Goal: Task Accomplishment & Management: Complete application form

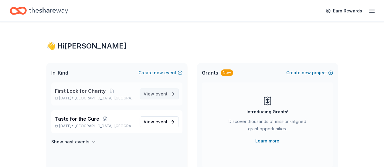
click at [163, 94] on span "event" at bounding box center [161, 93] width 12 height 5
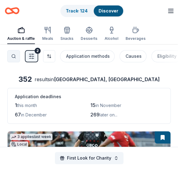
click at [12, 55] on button "Search" at bounding box center [13, 56] width 13 height 12
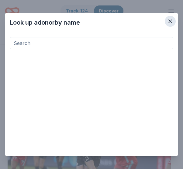
click at [167, 19] on icon "button" at bounding box center [170, 21] width 6 height 6
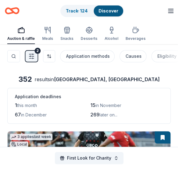
click at [170, 9] on line "button" at bounding box center [170, 9] width 5 height 0
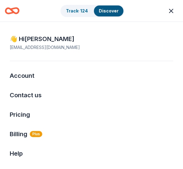
click at [170, 11] on html "First Look for Charity Track · 124 Discover Earn Rewards Auction & raffle Meals…" at bounding box center [91, 84] width 183 height 169
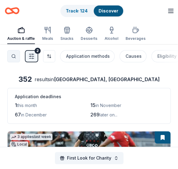
click at [15, 54] on button "Search" at bounding box center [13, 56] width 13 height 12
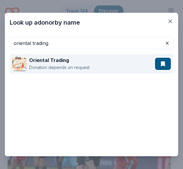
type input "oriental trading"
click at [101, 60] on div "Oriental Trading Donation depends on request" at bounding box center [83, 63] width 143 height 19
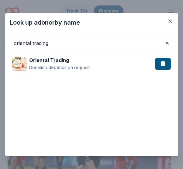
drag, startPoint x: 73, startPoint y: 42, endPoint x: -15, endPoint y: 37, distance: 88.1
click at [0, 37] on html "First Look for Charity Track · 124 Discover Earn Rewards Auction & raffle Meals…" at bounding box center [91, 84] width 183 height 169
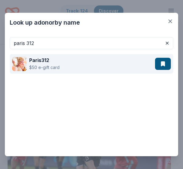
click at [73, 60] on div "Paris312 $50 e-gift card" at bounding box center [83, 63] width 143 height 19
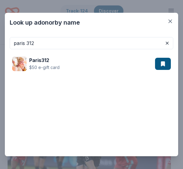
drag, startPoint x: 41, startPoint y: 40, endPoint x: -50, endPoint y: 33, distance: 90.7
click at [0, 33] on html "First Look for Charity Track · 124 Discover Earn Rewards Auction & raffle Meals…" at bounding box center [91, 84] width 183 height 169
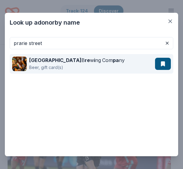
click at [93, 63] on div "Prairie Street B re w i ng Com pa ny" at bounding box center [76, 59] width 95 height 7
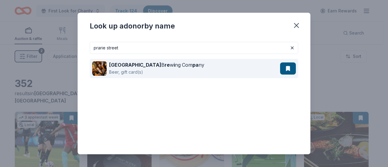
click at [181, 66] on div "Prairie Street B re w i ng Com pa ny" at bounding box center [156, 64] width 95 height 7
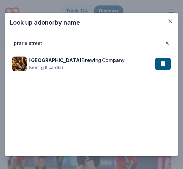
drag, startPoint x: 53, startPoint y: 45, endPoint x: -80, endPoint y: 46, distance: 133.2
click at [0, 46] on html "First Look for Charity Track · 124 Discover Earn Rewards Auction & raffle Meals…" at bounding box center [91, 84] width 183 height 169
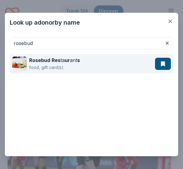
type input "rosebud"
click at [93, 63] on div "Rosebud Res ta ur ant s food, gift card(s)" at bounding box center [83, 63] width 143 height 19
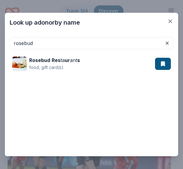
drag, startPoint x: 25, startPoint y: 49, endPoint x: -21, endPoint y: 53, distance: 45.7
click at [0, 53] on html "First Look for Charity Track · 124 Discover Earn Rewards Auction & raffle Meals…" at bounding box center [91, 84] width 183 height 169
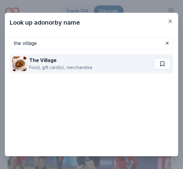
click at [93, 56] on div "The Village Food, gift card(s), merchandise" at bounding box center [82, 63] width 141 height 19
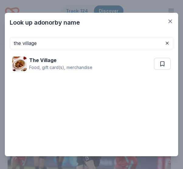
drag, startPoint x: 56, startPoint y: 42, endPoint x: -76, endPoint y: 43, distance: 131.9
click at [0, 43] on html "First Look for Charity Track · 124 Discover Earn Rewards Auction & raffle Meals…" at bounding box center [91, 84] width 183 height 169
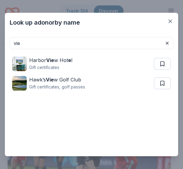
drag, startPoint x: 32, startPoint y: 42, endPoint x: -56, endPoint y: 42, distance: 88.3
click at [0, 42] on html "First Look for Charity Track · 124 Discover Earn Rewards Auction & raffle Meals…" at bounding box center [91, 84] width 183 height 169
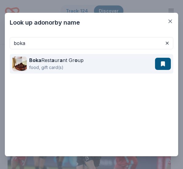
click at [65, 65] on div "food, gift card(s)" at bounding box center [56, 67] width 54 height 7
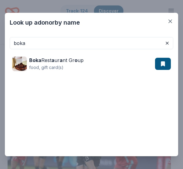
drag, startPoint x: 15, startPoint y: 57, endPoint x: -29, endPoint y: 57, distance: 43.1
click at [0, 57] on html "First Look for Charity Track · 124 Discover Earn Rewards Auction & raffle Meals…" at bounding box center [91, 84] width 183 height 169
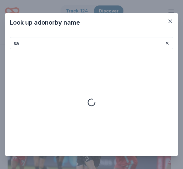
type input "s"
type input "e"
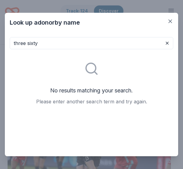
click at [45, 42] on input "three sixty" at bounding box center [91, 43] width 163 height 12
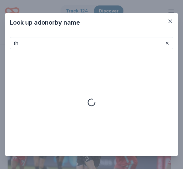
type input "t"
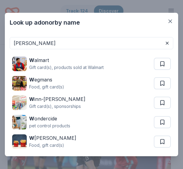
type input "wendella"
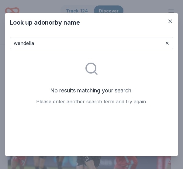
drag, startPoint x: 39, startPoint y: 43, endPoint x: -26, endPoint y: 45, distance: 65.3
click at [0, 45] on html "First Look for Charity Track · 124 Discover Earn Rewards Auction & raffle Meals…" at bounding box center [91, 84] width 183 height 169
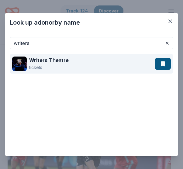
click at [81, 65] on div "Writers T h e a tre tickets" at bounding box center [83, 63] width 143 height 19
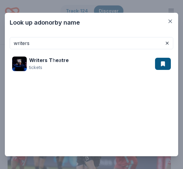
drag, startPoint x: 2, startPoint y: 43, endPoint x: -34, endPoint y: 43, distance: 35.8
click at [0, 43] on html "First Look for Charity Track · 124 Discover Earn Rewards Auction & raffle Meals…" at bounding box center [91, 84] width 183 height 169
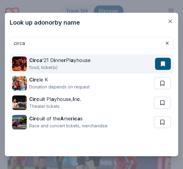
click at [78, 66] on div "food, ticket(s)" at bounding box center [59, 67] width 61 height 7
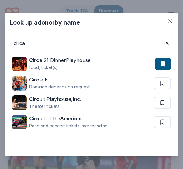
drag, startPoint x: 39, startPoint y: 40, endPoint x: -15, endPoint y: 41, distance: 54.3
click at [0, 41] on html "First Look for Charity Track · 124 Discover Earn Rewards Auction & raffle Meals…" at bounding box center [91, 84] width 183 height 169
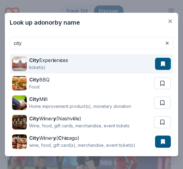
click at [82, 63] on div "City Exper i en c es ticket(s)" at bounding box center [83, 63] width 143 height 19
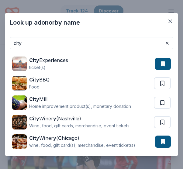
drag, startPoint x: 45, startPoint y: 46, endPoint x: -55, endPoint y: 45, distance: 99.5
click at [0, 45] on html "First Look for Charity Track · 124 Discover Earn Rewards Auction & raffle Meals…" at bounding box center [91, 84] width 183 height 169
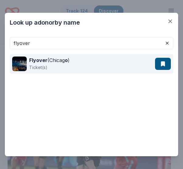
click at [81, 61] on div "Flyover (Chicag o ) Ticket(s)" at bounding box center [83, 63] width 143 height 19
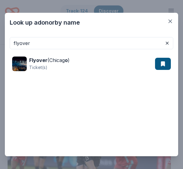
drag, startPoint x: -35, startPoint y: 42, endPoint x: -45, endPoint y: 43, distance: 9.8
click at [0, 43] on html "First Look for Charity Track · 124 Discover Earn Rewards Auction & raffle Meals…" at bounding box center [91, 84] width 183 height 169
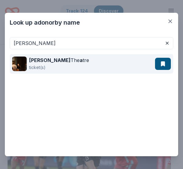
click at [79, 62] on div "Goodman The a tre ticket(s)" at bounding box center [83, 63] width 143 height 19
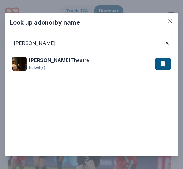
drag, startPoint x: 35, startPoint y: 42, endPoint x: 14, endPoint y: 44, distance: 21.3
click at [14, 44] on input "goodman" at bounding box center [91, 43] width 163 height 12
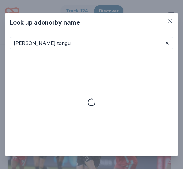
type input "moody tongue"
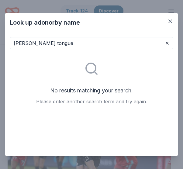
drag, startPoint x: 57, startPoint y: 42, endPoint x: -35, endPoint y: 43, distance: 91.6
click at [0, 43] on html "First Look for Charity Track · 124 Discover Earn Rewards Auction & raffle Meals…" at bounding box center [91, 84] width 183 height 169
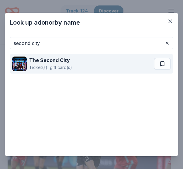
type input "second city"
click at [98, 62] on div "T h e Second City Ticket(s), gift card(s)" at bounding box center [82, 63] width 141 height 19
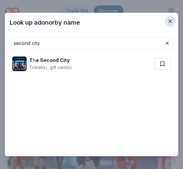
click at [170, 20] on icon "button" at bounding box center [170, 21] width 6 height 6
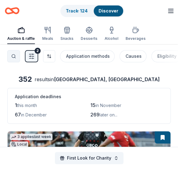
click at [16, 56] on button "Search" at bounding box center [13, 56] width 13 height 12
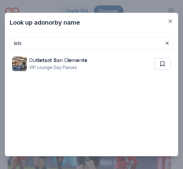
drag, startPoint x: 22, startPoint y: 45, endPoint x: -39, endPoint y: 45, distance: 60.4
click at [0, 45] on html "First Look for Charity Track · 124 Discover Earn Rewards Auction & raffle Meals…" at bounding box center [91, 84] width 183 height 169
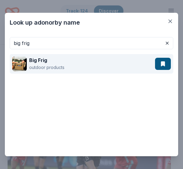
click at [82, 62] on div "Big Frig outdoor products" at bounding box center [83, 63] width 143 height 19
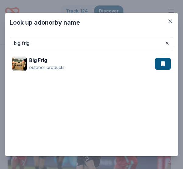
drag, startPoint x: 46, startPoint y: 42, endPoint x: -7, endPoint y: 41, distance: 53.4
click at [0, 41] on html "First Look for Charity Track · 124 Discover Earn Rewards Auction & raffle Meals…" at bounding box center [91, 84] width 183 height 169
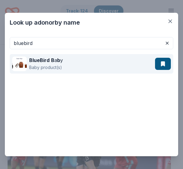
click at [98, 59] on div "BlueBird B a b y Baby product(s)" at bounding box center [83, 63] width 143 height 19
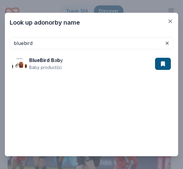
drag, startPoint x: 38, startPoint y: 45, endPoint x: -38, endPoint y: 55, distance: 76.5
click at [0, 55] on html "First Look for Charity Track · 124 Discover Earn Rewards Auction & raffle Meals…" at bounding box center [91, 84] width 183 height 169
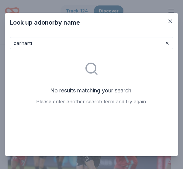
drag, startPoint x: 49, startPoint y: 41, endPoint x: 20, endPoint y: 49, distance: 30.4
click at [25, 49] on div "carhartt No results matching your search. Please enter another search term and …" at bounding box center [91, 105] width 163 height 136
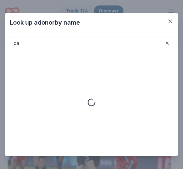
type input "c"
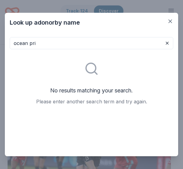
drag, startPoint x: 28, startPoint y: 45, endPoint x: -31, endPoint y: 37, distance: 59.4
click at [0, 37] on html "First Look for Charity Track · 124 Discover Earn Rewards Auction & raffle Meals…" at bounding box center [91, 84] width 183 height 169
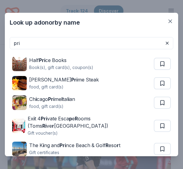
click at [29, 44] on input "pri" at bounding box center [91, 43] width 163 height 12
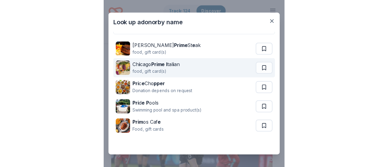
scroll to position [22, 0]
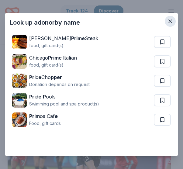
type input "prime"
click at [168, 22] on icon "button" at bounding box center [170, 21] width 6 height 6
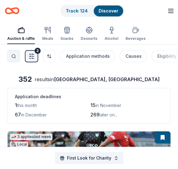
click at [9, 54] on button "Search" at bounding box center [13, 56] width 13 height 12
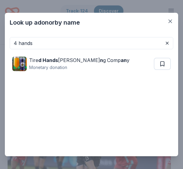
drag, startPoint x: -10, startPoint y: 39, endPoint x: -18, endPoint y: 38, distance: 7.6
click at [0, 38] on html "First Look for Charity Track · 124 Discover Earn Rewards Auction & raffle Meals…" at bounding box center [91, 84] width 183 height 169
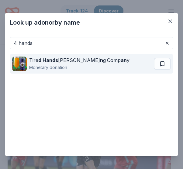
click at [118, 55] on div "Tire d Hands Brewi n g Comp an y Monetary donation" at bounding box center [82, 63] width 141 height 19
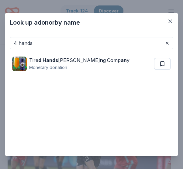
drag, startPoint x: 44, startPoint y: 40, endPoint x: -50, endPoint y: 39, distance: 94.6
click at [0, 39] on html "First Look for Charity Track · 124 Discover Earn Rewards Auction & raffle Meals…" at bounding box center [91, 84] width 183 height 169
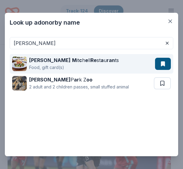
click at [90, 59] on strong "Re" at bounding box center [93, 60] width 6 height 6
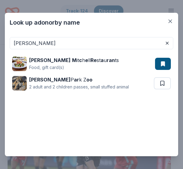
drag, startPoint x: 48, startPoint y: 44, endPoint x: -11, endPoint y: 41, distance: 58.6
click at [0, 41] on html "First Look for Charity Track · 124 Discover Earn Rewards Auction & raffle Meals…" at bounding box center [91, 84] width 183 height 169
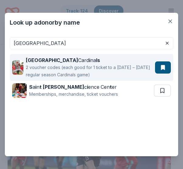
type input "st louis"
click at [95, 59] on div "St Louis Card i na ls" at bounding box center [89, 59] width 126 height 7
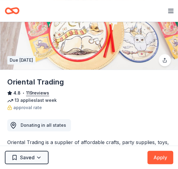
scroll to position [61, 0]
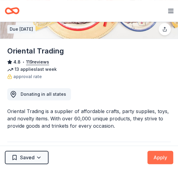
click at [155, 154] on button "Apply" at bounding box center [160, 156] width 26 height 13
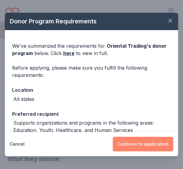
click at [148, 145] on button "Continue to application" at bounding box center [143, 143] width 60 height 15
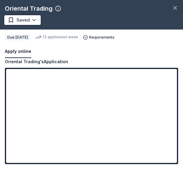
drag, startPoint x: 175, startPoint y: 6, endPoint x: 151, endPoint y: 6, distance: 23.4
click at [175, 6] on icon "button" at bounding box center [175, 8] width 6 height 6
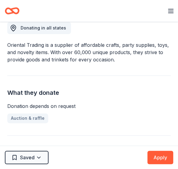
scroll to position [91, 0]
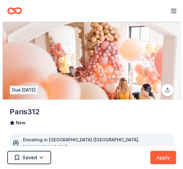
scroll to position [61, 0]
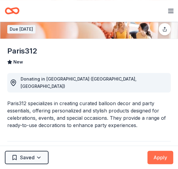
click at [163, 156] on button "Apply" at bounding box center [160, 156] width 26 height 13
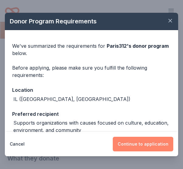
click at [159, 147] on button "Continue to application" at bounding box center [143, 143] width 60 height 15
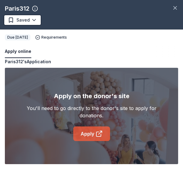
click at [93, 130] on link "Apply" at bounding box center [91, 133] width 37 height 15
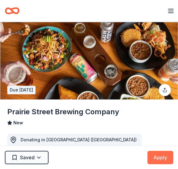
click at [169, 154] on button "Apply" at bounding box center [160, 156] width 26 height 13
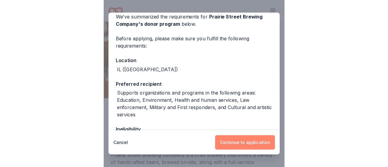
scroll to position [61, 0]
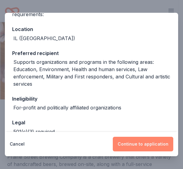
click at [156, 147] on button "Continue to application" at bounding box center [143, 143] width 60 height 15
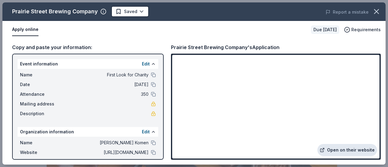
click at [178, 148] on link "Open on their website" at bounding box center [348, 150] width 60 height 12
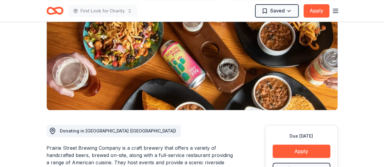
scroll to position [30, 0]
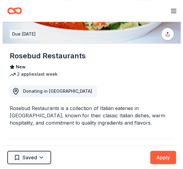
scroll to position [30, 0]
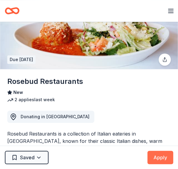
click at [157, 156] on button "Apply" at bounding box center [160, 156] width 26 height 13
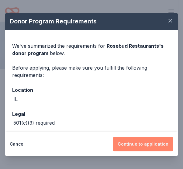
click at [150, 143] on button "Continue to application" at bounding box center [143, 143] width 60 height 15
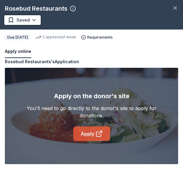
click at [104, 133] on link "Apply" at bounding box center [91, 133] width 37 height 15
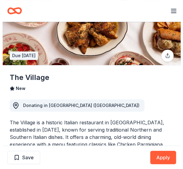
scroll to position [30, 0]
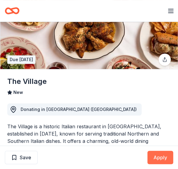
click at [161, 153] on button "Apply" at bounding box center [160, 156] width 26 height 13
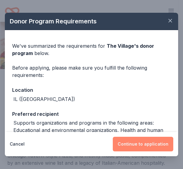
click at [136, 139] on button "Continue to application" at bounding box center [143, 143] width 60 height 15
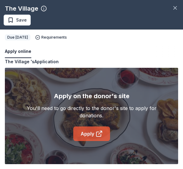
click at [90, 133] on link "Apply" at bounding box center [91, 133] width 37 height 15
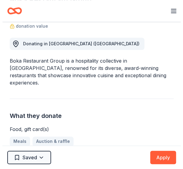
scroll to position [121, 0]
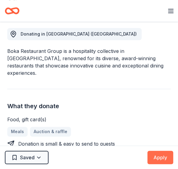
click at [172, 160] on button "Apply" at bounding box center [160, 156] width 26 height 13
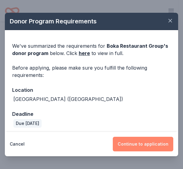
click at [150, 145] on button "Continue to application" at bounding box center [143, 143] width 60 height 15
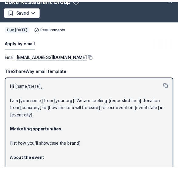
scroll to position [0, 0]
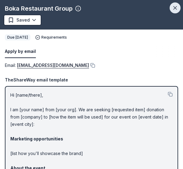
click at [172, 7] on icon "button" at bounding box center [175, 8] width 6 height 6
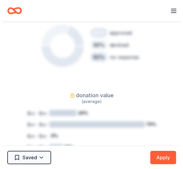
scroll to position [394, 0]
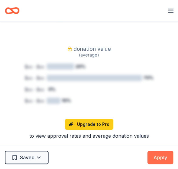
click at [158, 160] on button "Apply" at bounding box center [160, 156] width 26 height 13
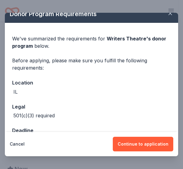
scroll to position [0, 0]
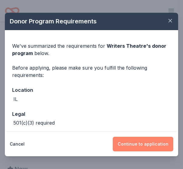
click at [157, 145] on button "Continue to application" at bounding box center [143, 143] width 60 height 15
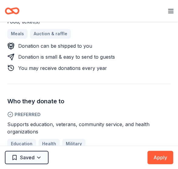
scroll to position [182, 0]
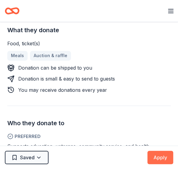
click at [168, 157] on button "Apply" at bounding box center [160, 156] width 26 height 13
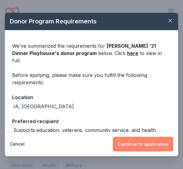
click at [146, 137] on button "Continue to application" at bounding box center [143, 143] width 60 height 15
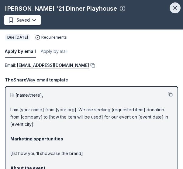
click at [173, 6] on button "button" at bounding box center [174, 7] width 11 height 11
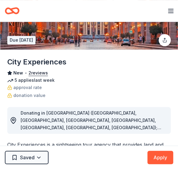
scroll to position [91, 0]
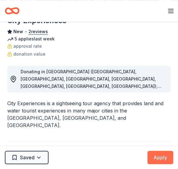
click at [160, 156] on button "Apply" at bounding box center [160, 156] width 26 height 13
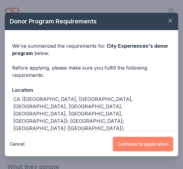
click at [157, 140] on button "Continue to application" at bounding box center [143, 143] width 60 height 15
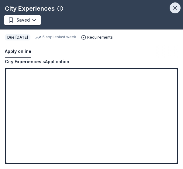
click at [177, 7] on icon "button" at bounding box center [175, 8] width 6 height 6
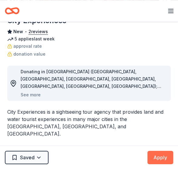
click at [162, 160] on button "Apply" at bounding box center [160, 156] width 26 height 13
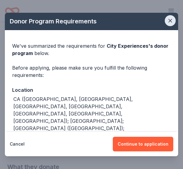
click at [167, 20] on icon "button" at bounding box center [170, 21] width 6 height 6
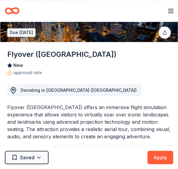
scroll to position [91, 0]
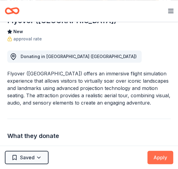
click at [158, 161] on button "Apply" at bounding box center [160, 156] width 26 height 13
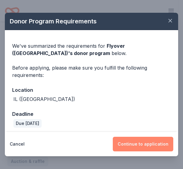
click at [153, 137] on button "Continue to application" at bounding box center [143, 143] width 60 height 15
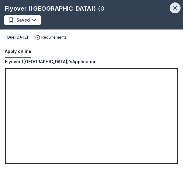
click at [177, 6] on icon "button" at bounding box center [175, 8] width 6 height 6
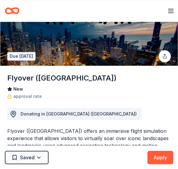
scroll to position [0, 0]
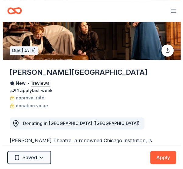
scroll to position [91, 0]
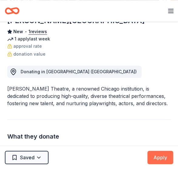
click at [171, 157] on button "Apply" at bounding box center [160, 156] width 26 height 13
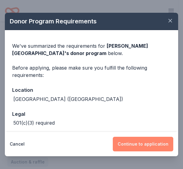
click at [149, 142] on button "Continue to application" at bounding box center [143, 143] width 60 height 15
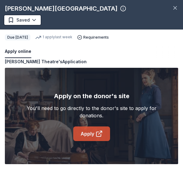
click at [92, 132] on link "Apply" at bounding box center [91, 133] width 37 height 15
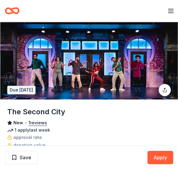
scroll to position [91, 0]
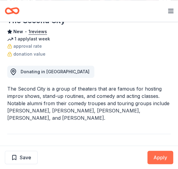
click at [166, 152] on button "Apply" at bounding box center [160, 156] width 26 height 13
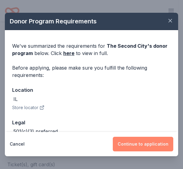
click at [152, 140] on button "Continue to application" at bounding box center [143, 143] width 60 height 15
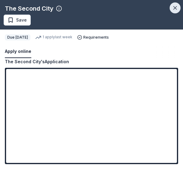
click at [174, 7] on icon "button" at bounding box center [174, 7] width 3 height 3
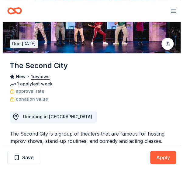
scroll to position [0, 0]
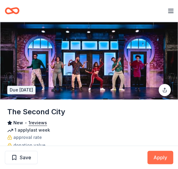
click at [158, 153] on button "Apply" at bounding box center [160, 156] width 26 height 13
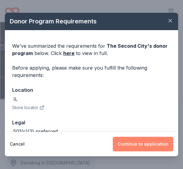
click at [150, 142] on button "Continue to application" at bounding box center [143, 143] width 60 height 15
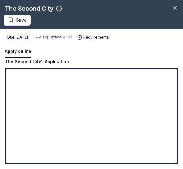
click at [169, 7] on div "The Second City Save" at bounding box center [91, 14] width 183 height 29
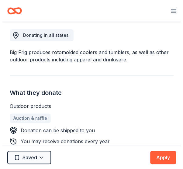
scroll to position [121, 0]
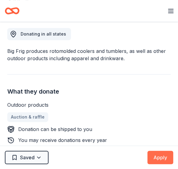
click at [164, 152] on button "Apply" at bounding box center [160, 156] width 26 height 13
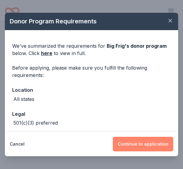
click at [142, 138] on button "Continue to application" at bounding box center [143, 143] width 60 height 15
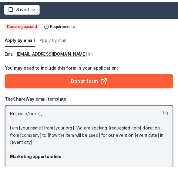
scroll to position [0, 0]
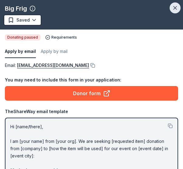
click at [173, 8] on icon "button" at bounding box center [174, 7] width 3 height 3
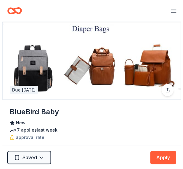
scroll to position [61, 0]
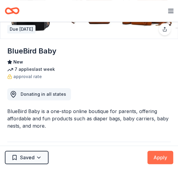
click at [163, 153] on button "Apply" at bounding box center [160, 156] width 26 height 13
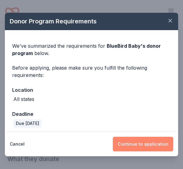
click at [159, 140] on button "Continue to application" at bounding box center [143, 143] width 60 height 15
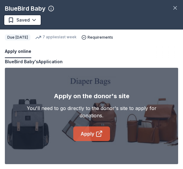
click at [92, 132] on link "Apply" at bounding box center [91, 133] width 37 height 15
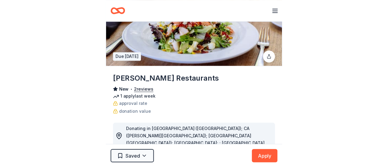
scroll to position [91, 0]
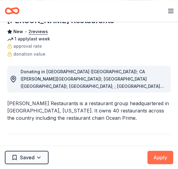
click at [167, 159] on button "Apply" at bounding box center [160, 156] width 26 height 13
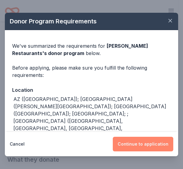
click at [171, 145] on button "Continue to application" at bounding box center [143, 143] width 60 height 15
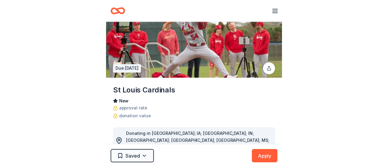
scroll to position [30, 0]
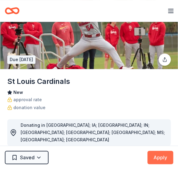
click at [168, 159] on button "Apply" at bounding box center [160, 156] width 26 height 13
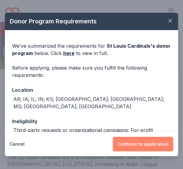
click at [155, 143] on button "Continue to application" at bounding box center [143, 143] width 60 height 15
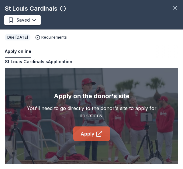
click at [97, 130] on icon at bounding box center [98, 133] width 7 height 7
